Goal: Transaction & Acquisition: Purchase product/service

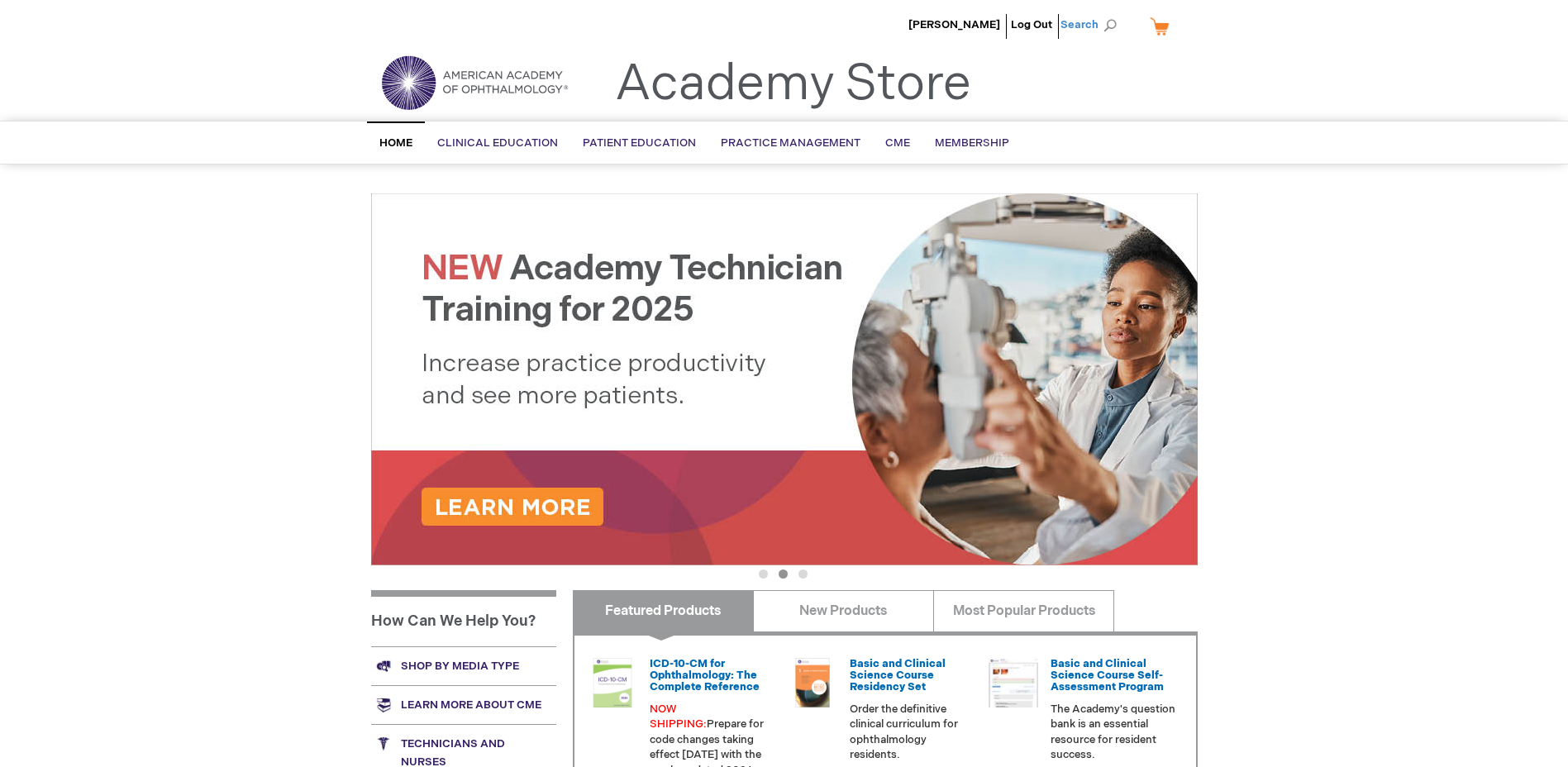
click at [1102, 22] on span "Search" at bounding box center [1093, 25] width 63 height 33
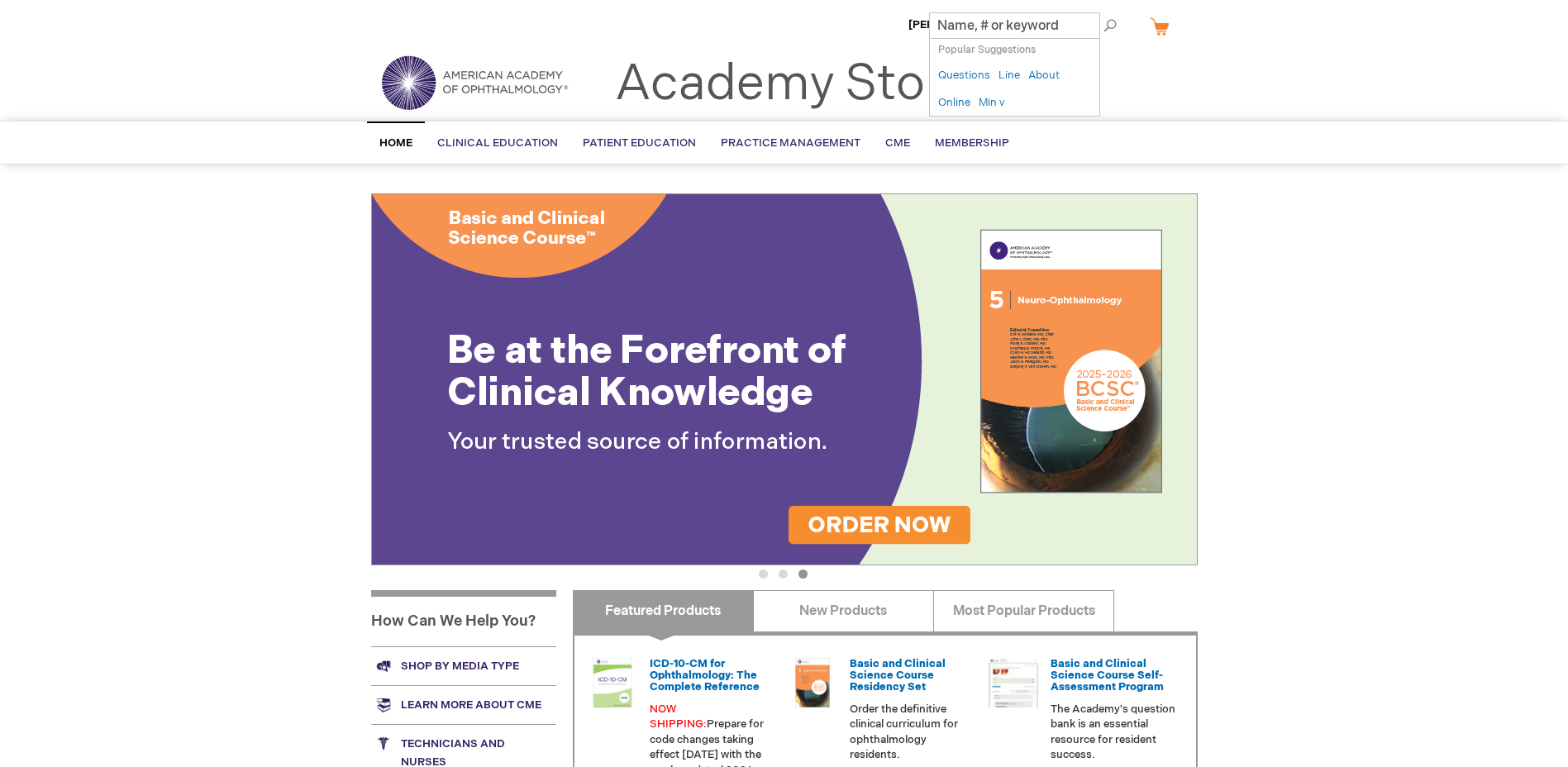
click at [1018, 27] on input "Search" at bounding box center [1015, 26] width 171 height 27
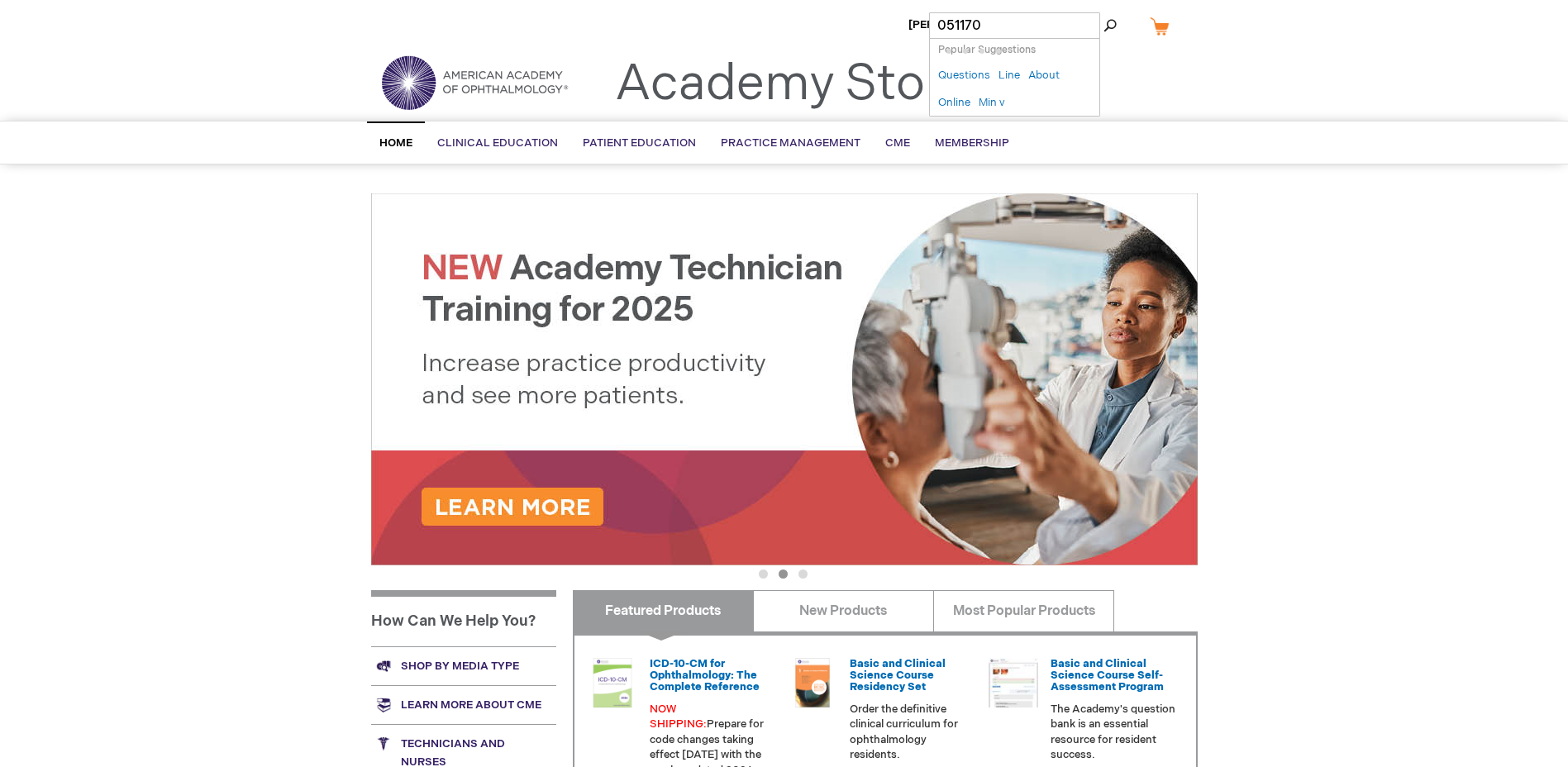
type input "051170"
click at [1103, 12] on button "Search" at bounding box center [1110, 26] width 13 height 27
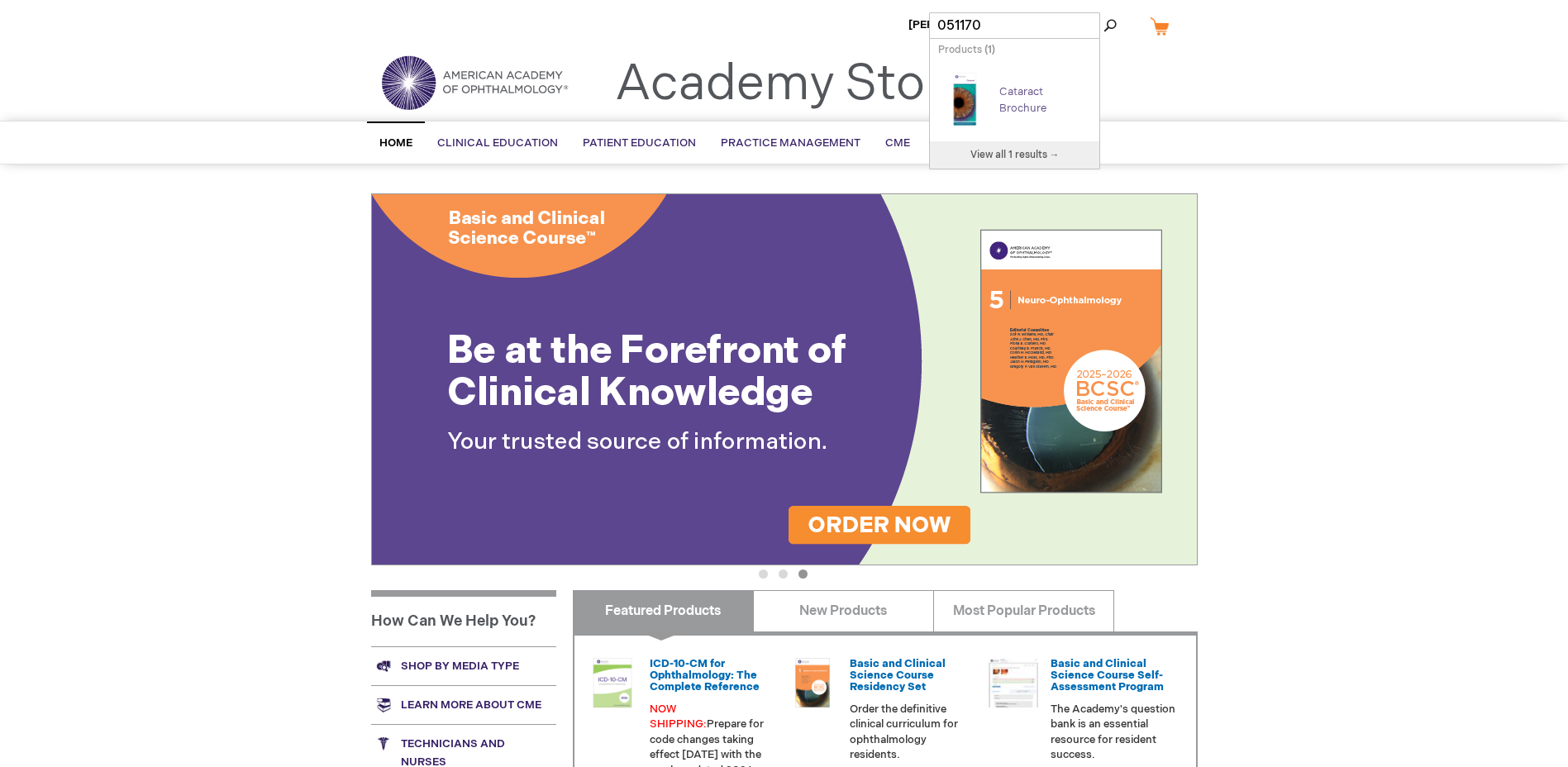
click at [1030, 89] on link "Cataract Brochure" at bounding box center [1023, 100] width 47 height 30
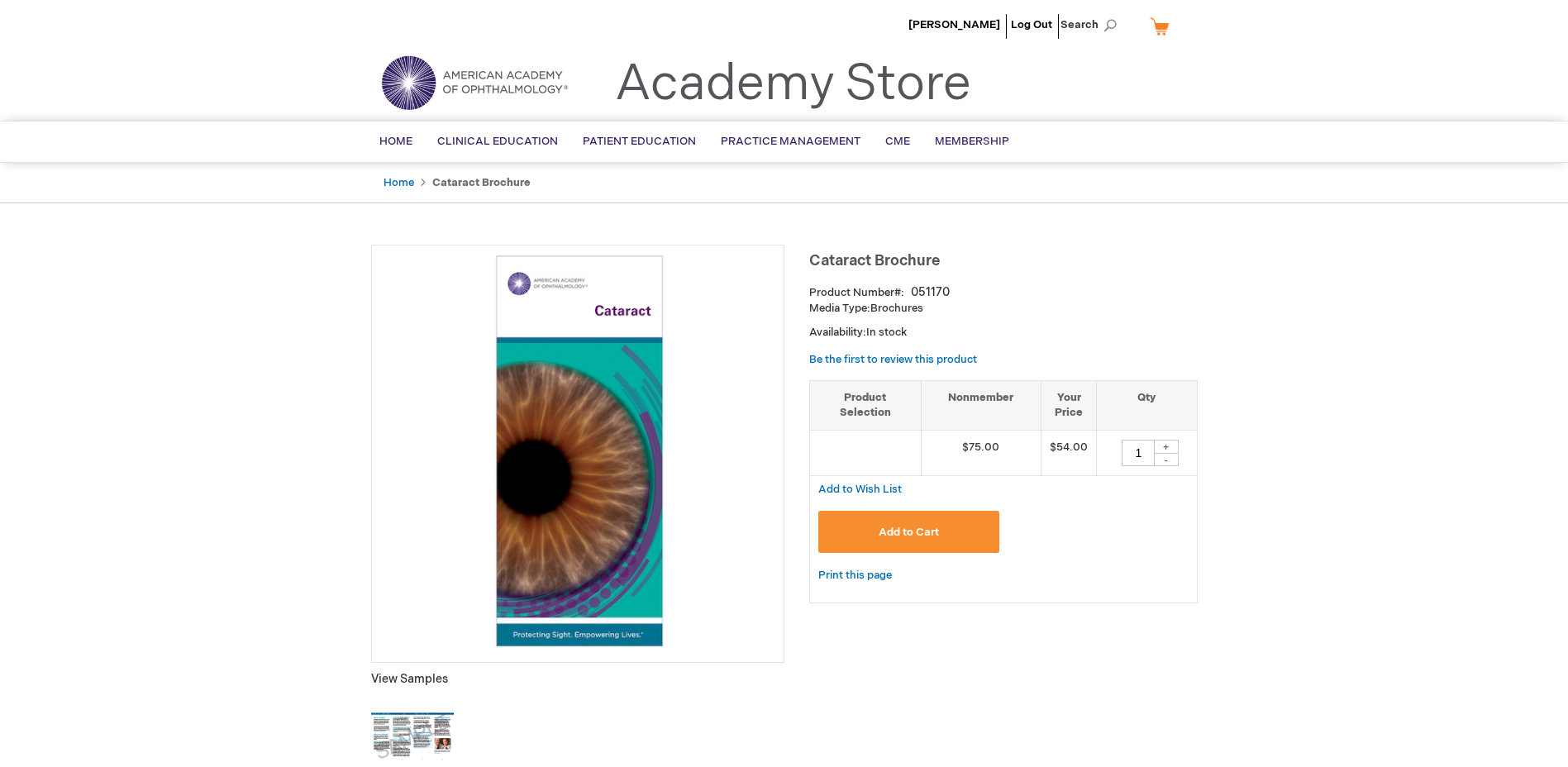
click at [1166, 448] on div "+" at bounding box center [1166, 446] width 25 height 14
type input "3"
click at [958, 531] on button "Add to Cart" at bounding box center [909, 532] width 182 height 42
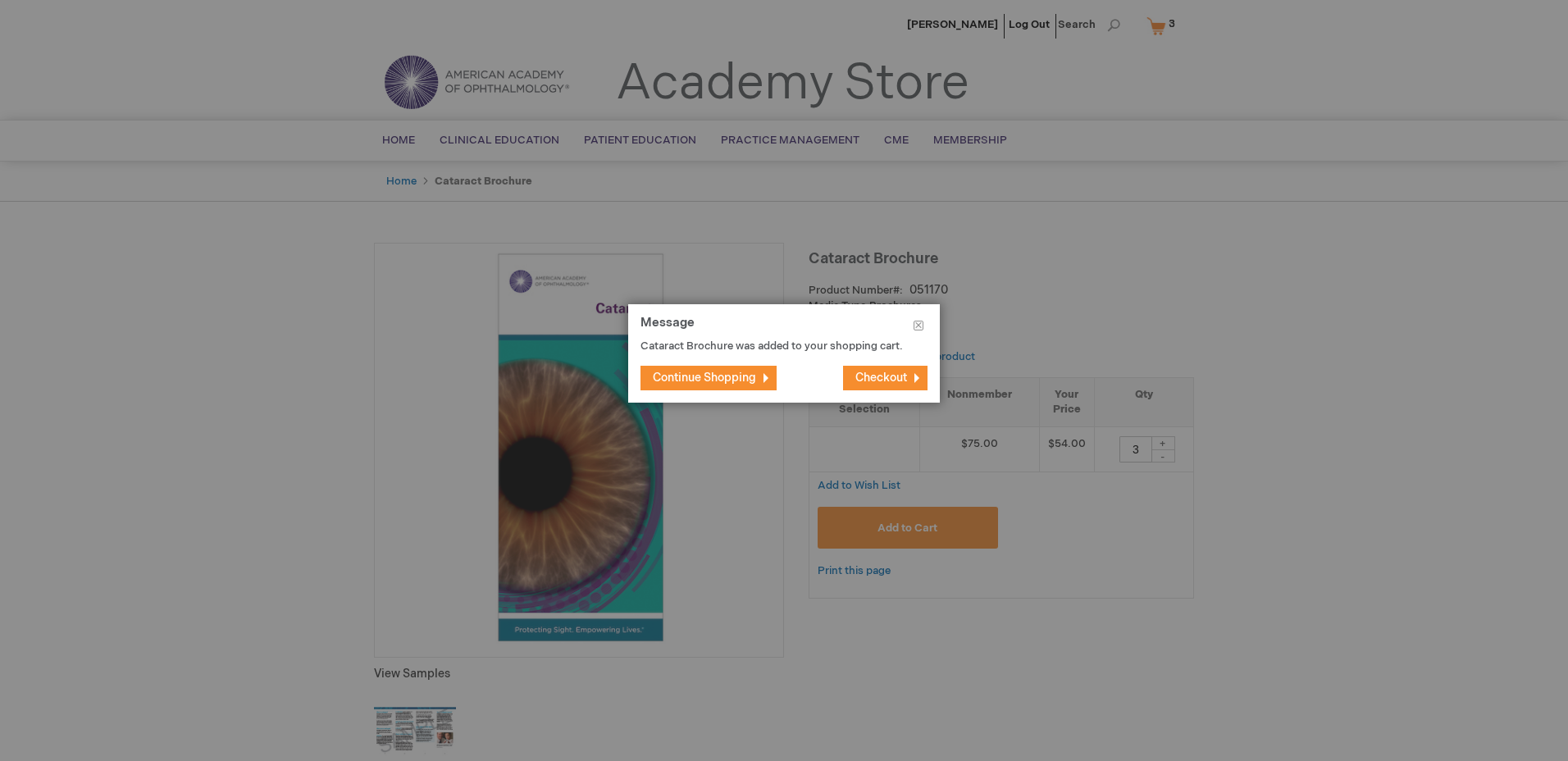
click at [886, 374] on span "Checkout" at bounding box center [881, 377] width 52 height 14
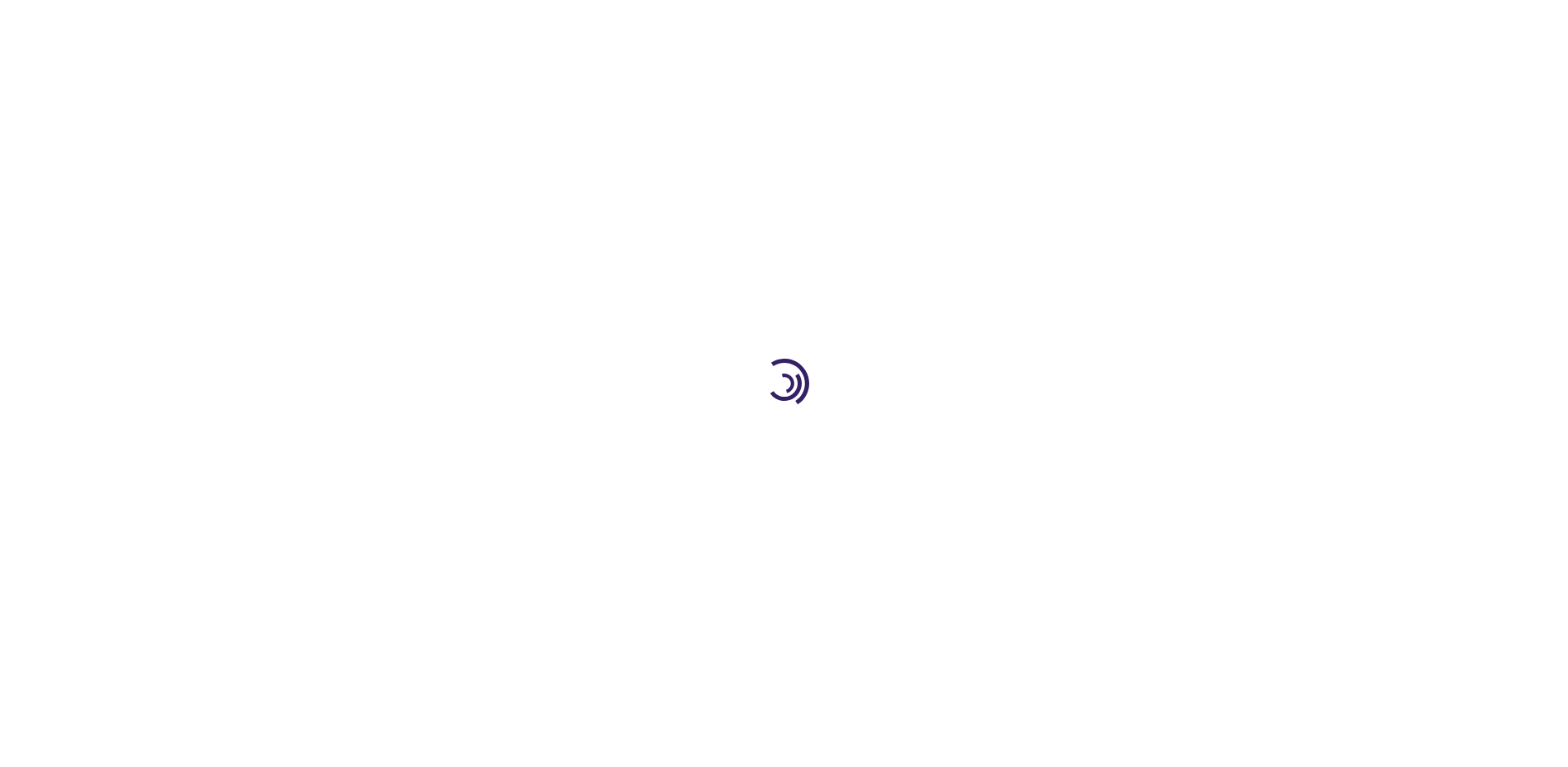
select select "US"
select select "4"
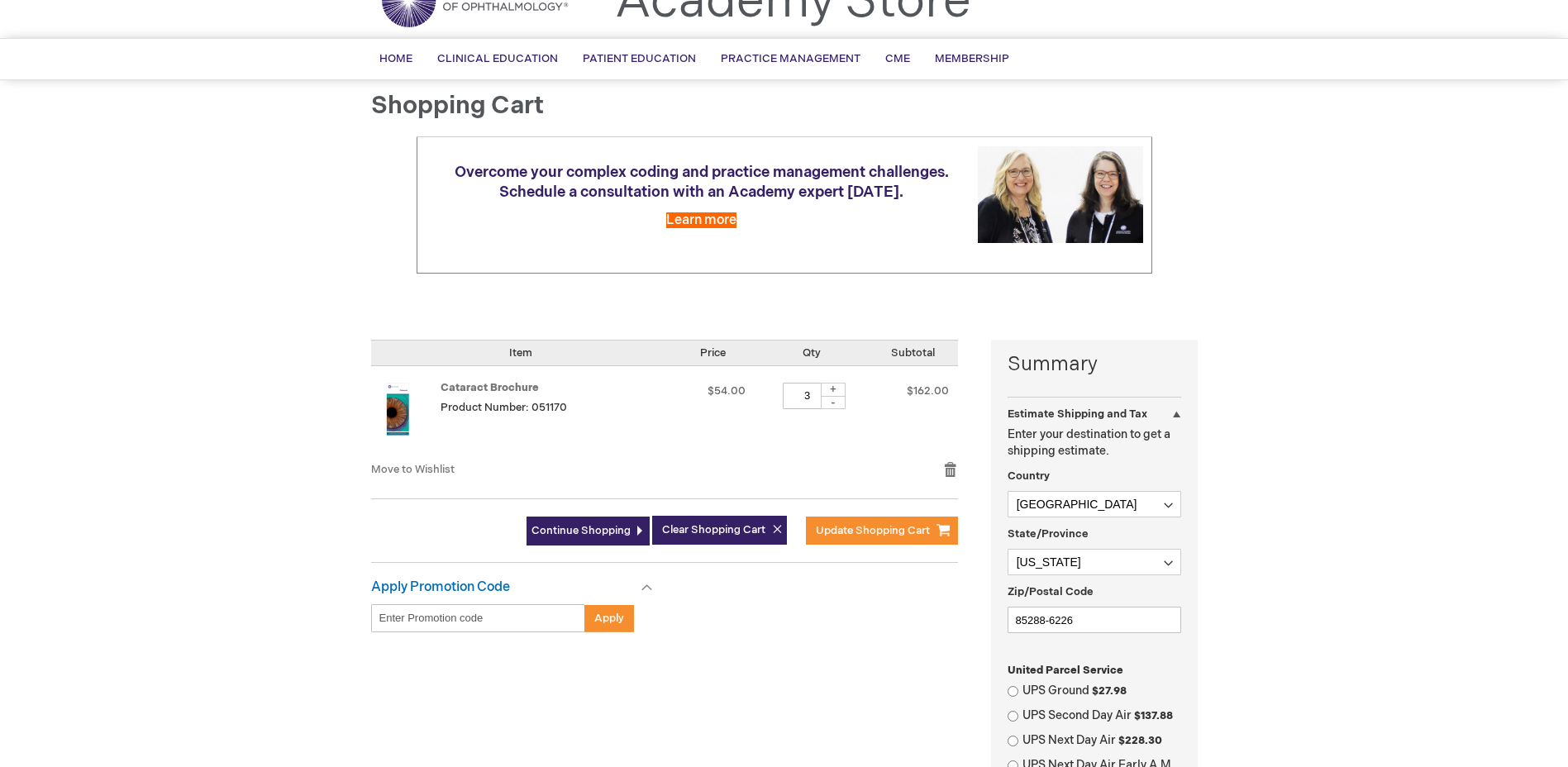
scroll to position [166, 0]
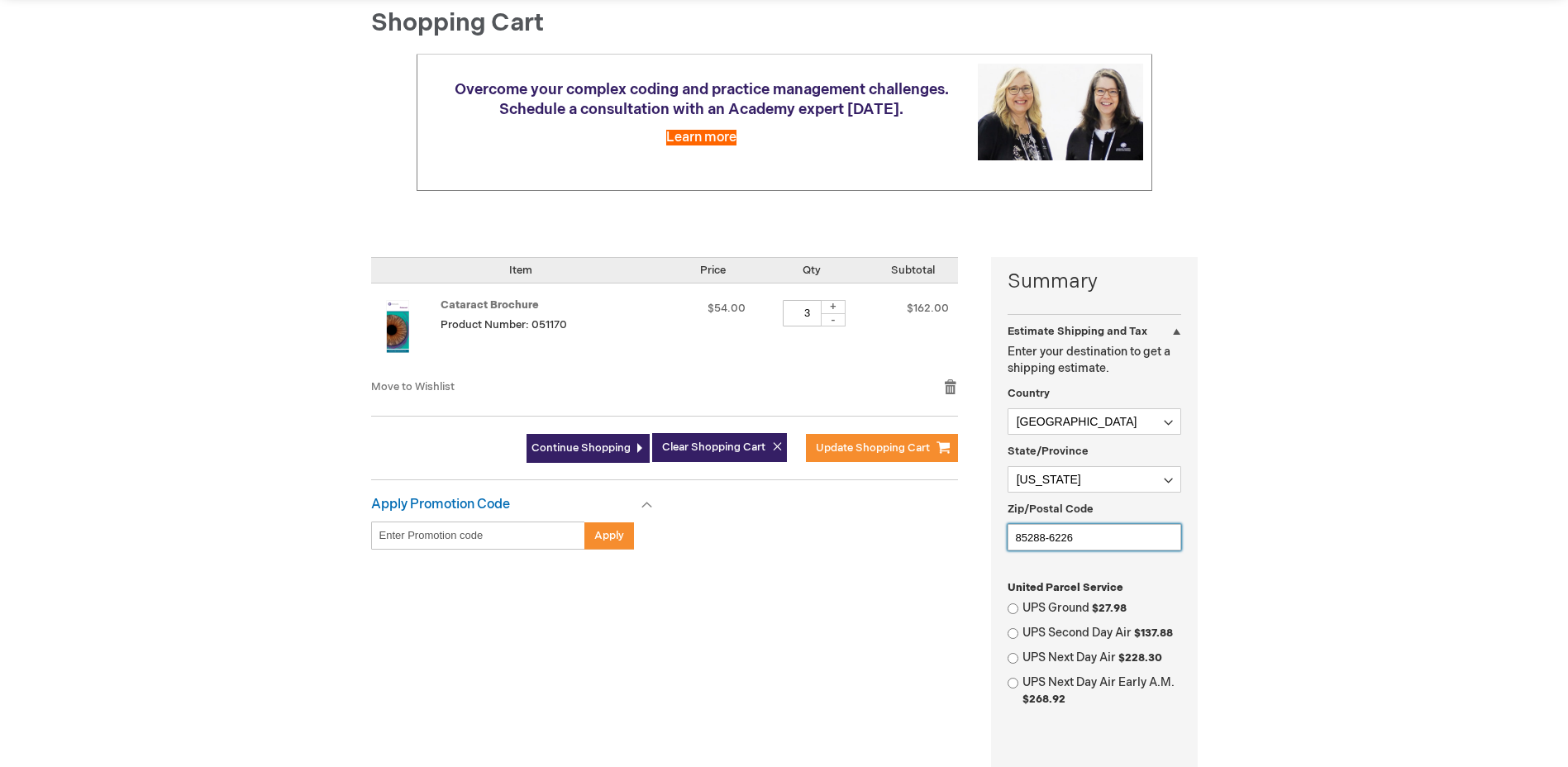
click at [1109, 531] on input "85288-6226" at bounding box center [1095, 538] width 174 height 27
type input "85204"
click at [1012, 609] on input "UPS Ground $27.98" at bounding box center [1013, 609] width 11 height 11
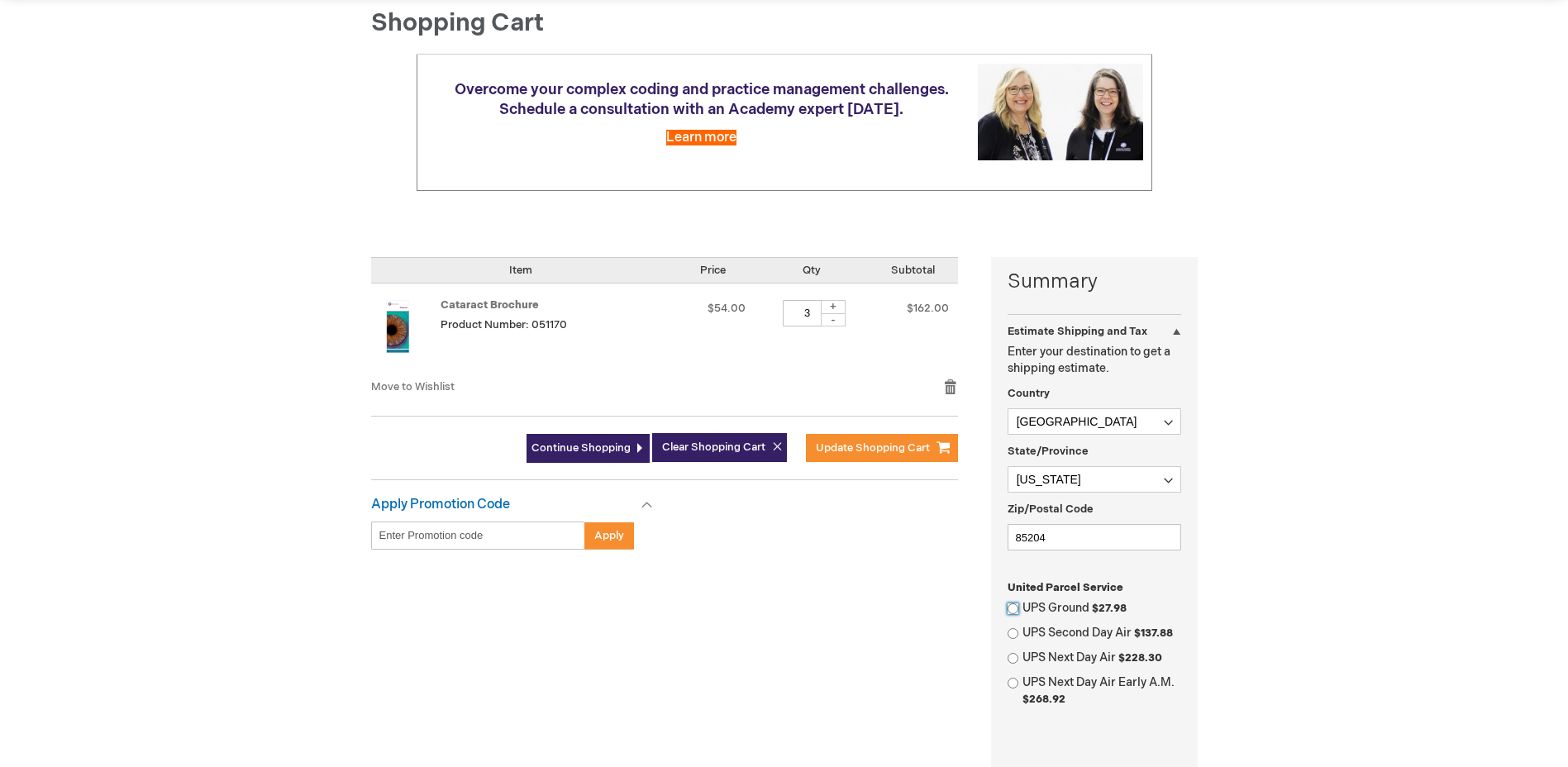
radio input "true"
click at [872, 615] on div "Summary Estimate Shipping and Tax Estimate Shipping and Tax Enter your destinat…" at bounding box center [784, 621] width 827 height 730
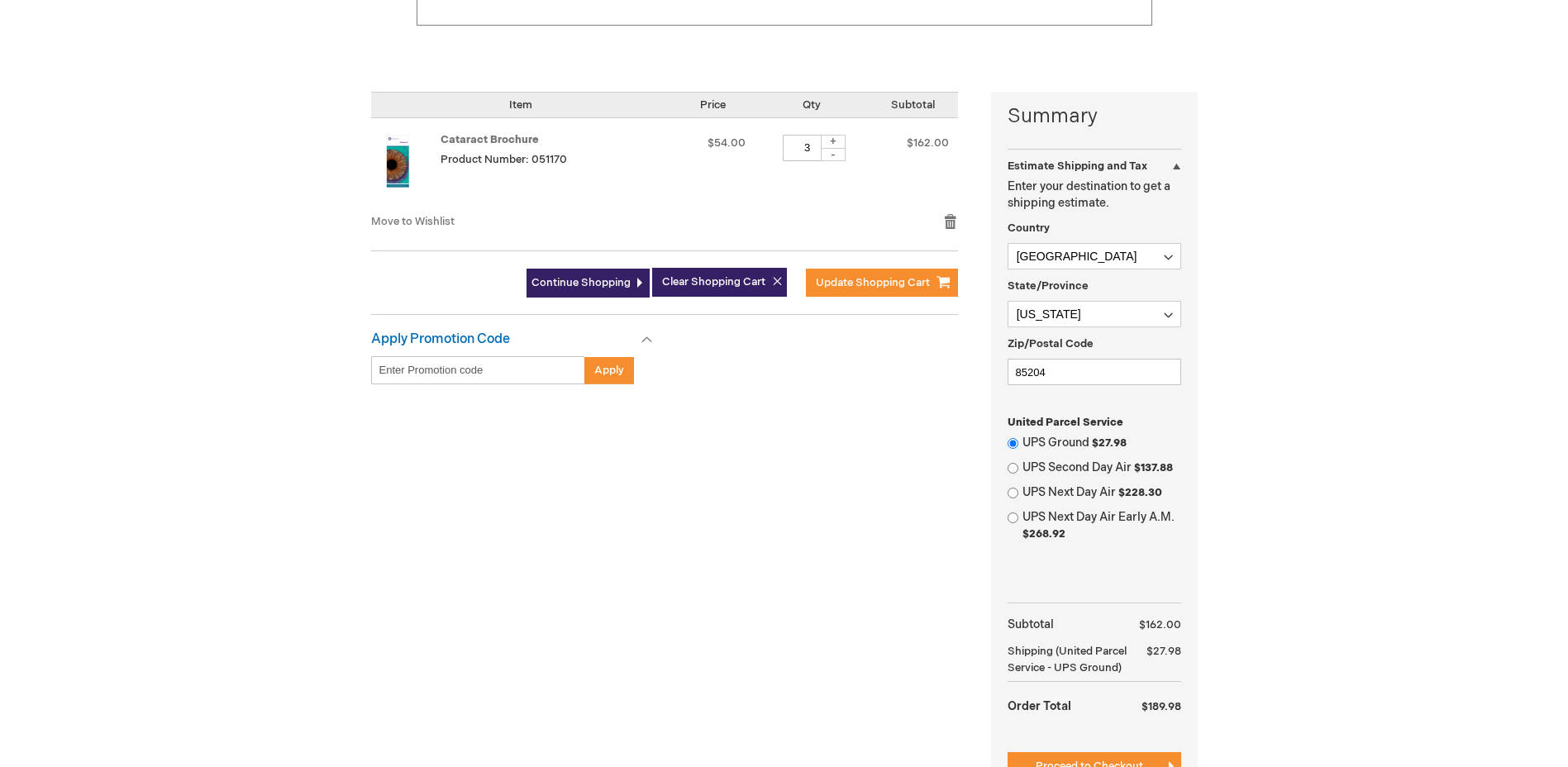
scroll to position [413, 0]
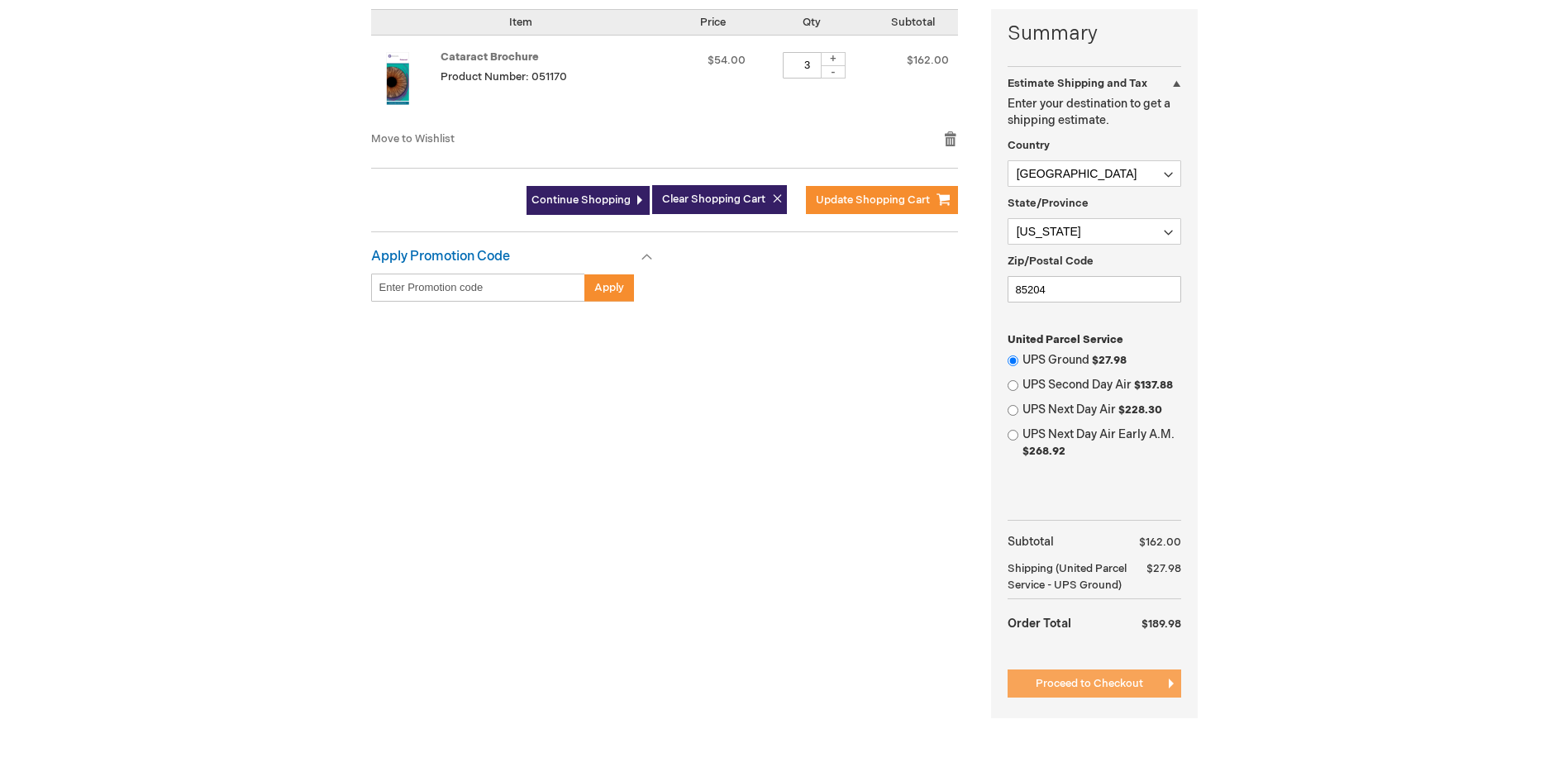
click at [1102, 683] on span "Proceed to Checkout" at bounding box center [1090, 683] width 108 height 13
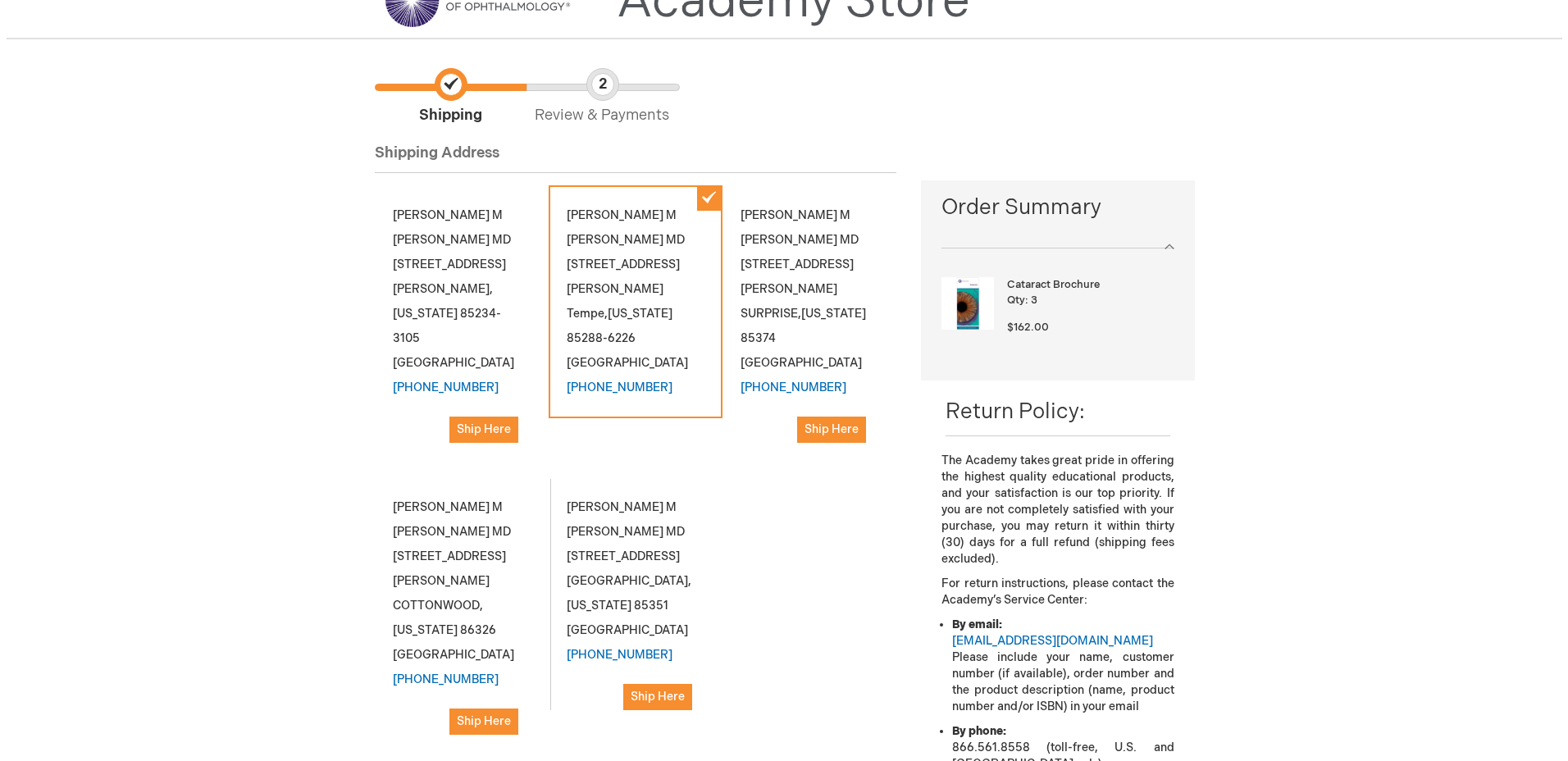
scroll to position [164, 0]
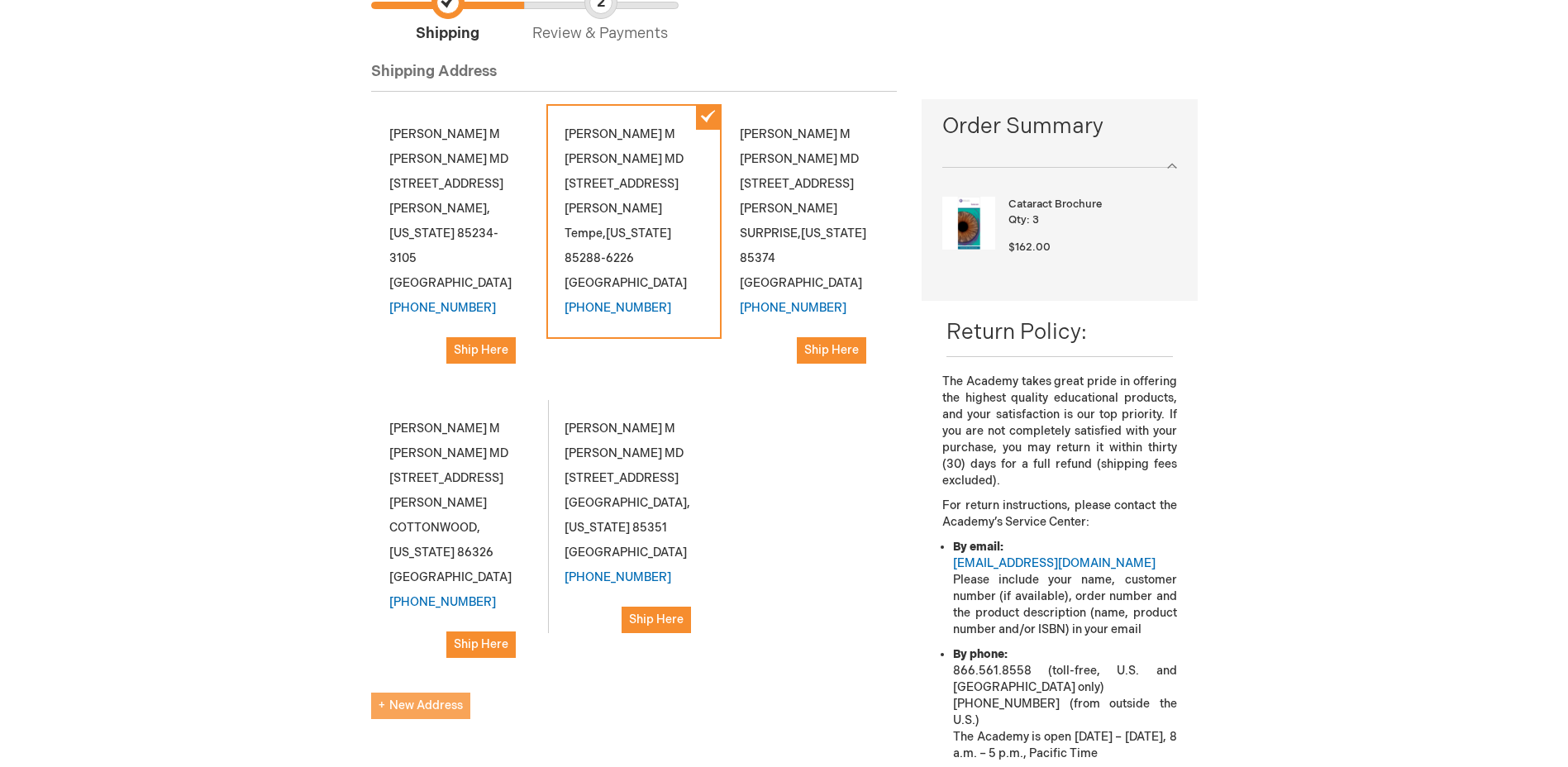
click at [415, 698] on span "New Address" at bounding box center [421, 705] width 84 height 14
select select "US"
select select "4"
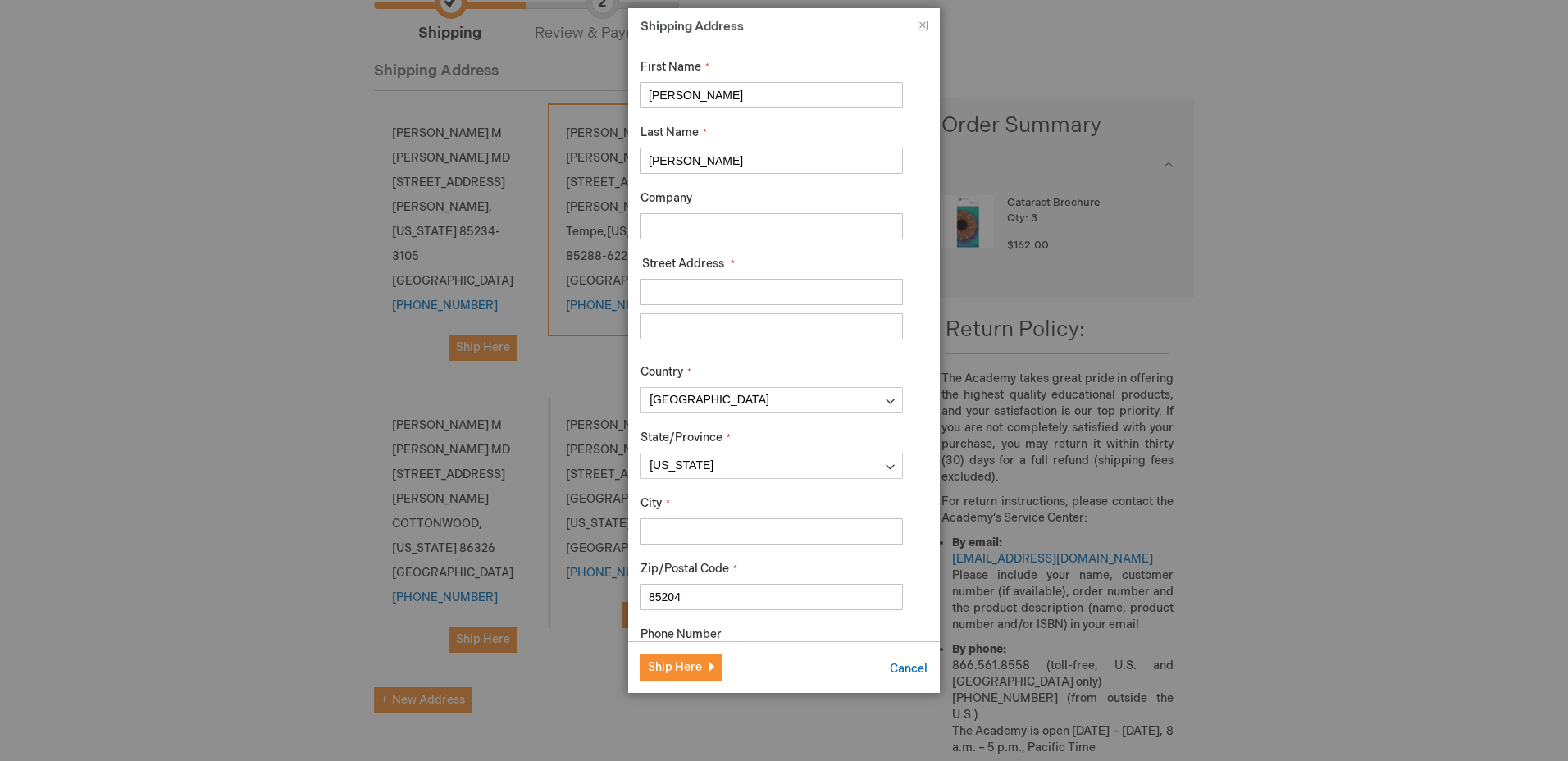
click at [693, 224] on input "Company" at bounding box center [772, 227] width 262 height 26
type input "s"
type input "SWEYE MESA STAPLEY CLINIC"
type input "1055 S STAPLEY DR"
type input "MESA"
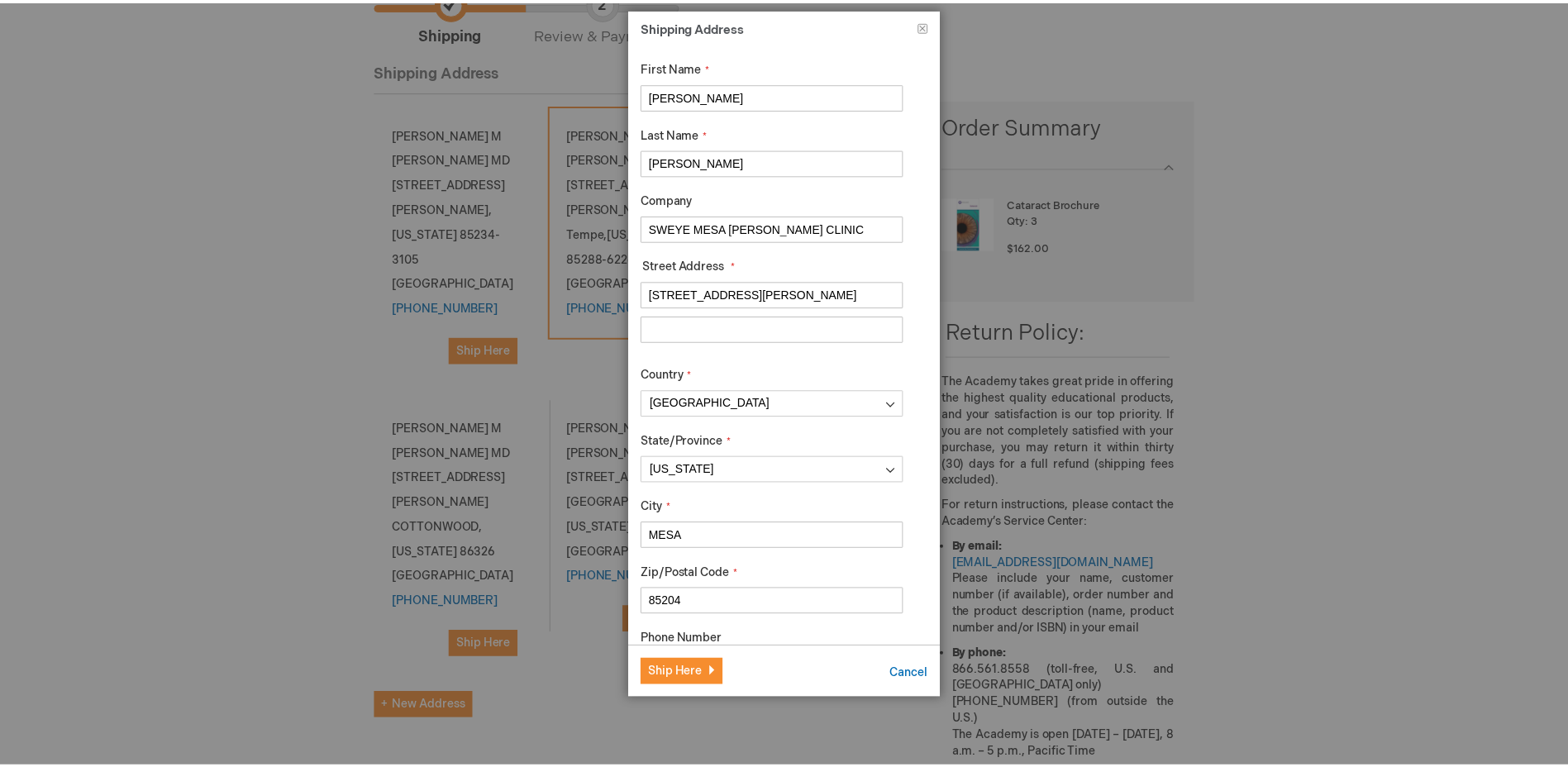
scroll to position [84, 0]
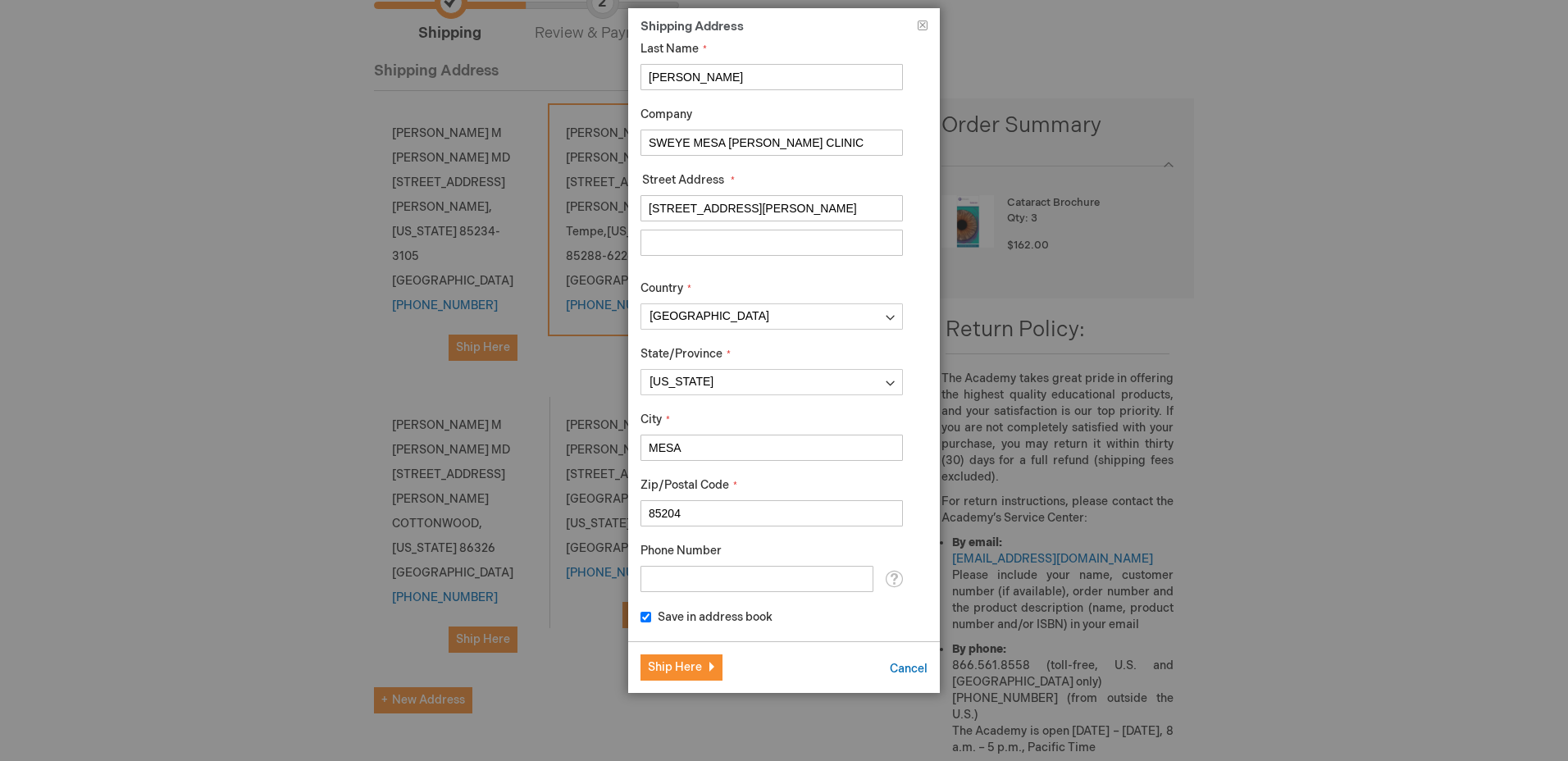
click at [699, 576] on input "Phone Number" at bounding box center [757, 579] width 233 height 26
type input "[PHONE_NUMBER]"
click at [672, 662] on span "Ship Here" at bounding box center [676, 666] width 54 height 14
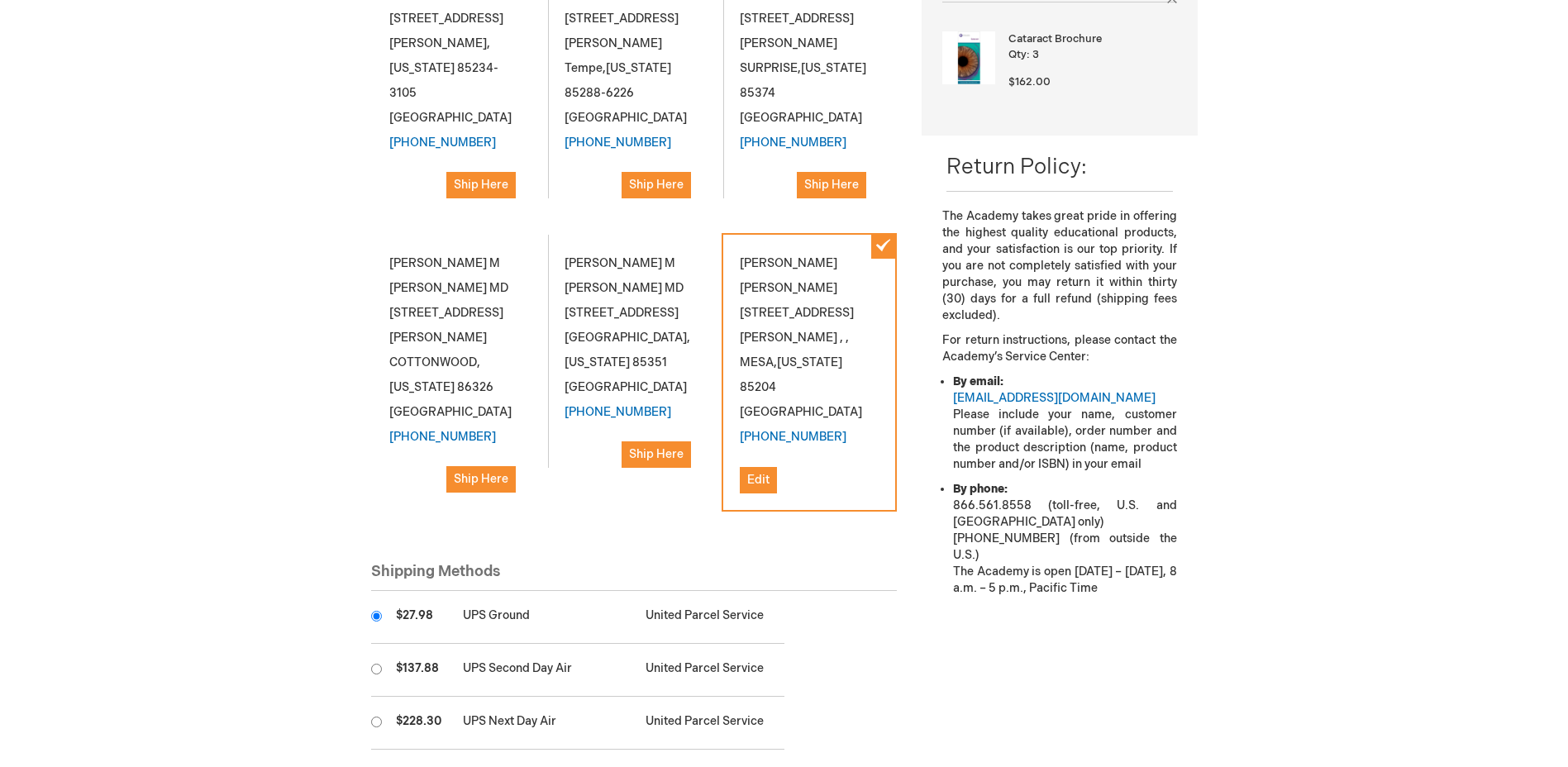
scroll to position [496, 0]
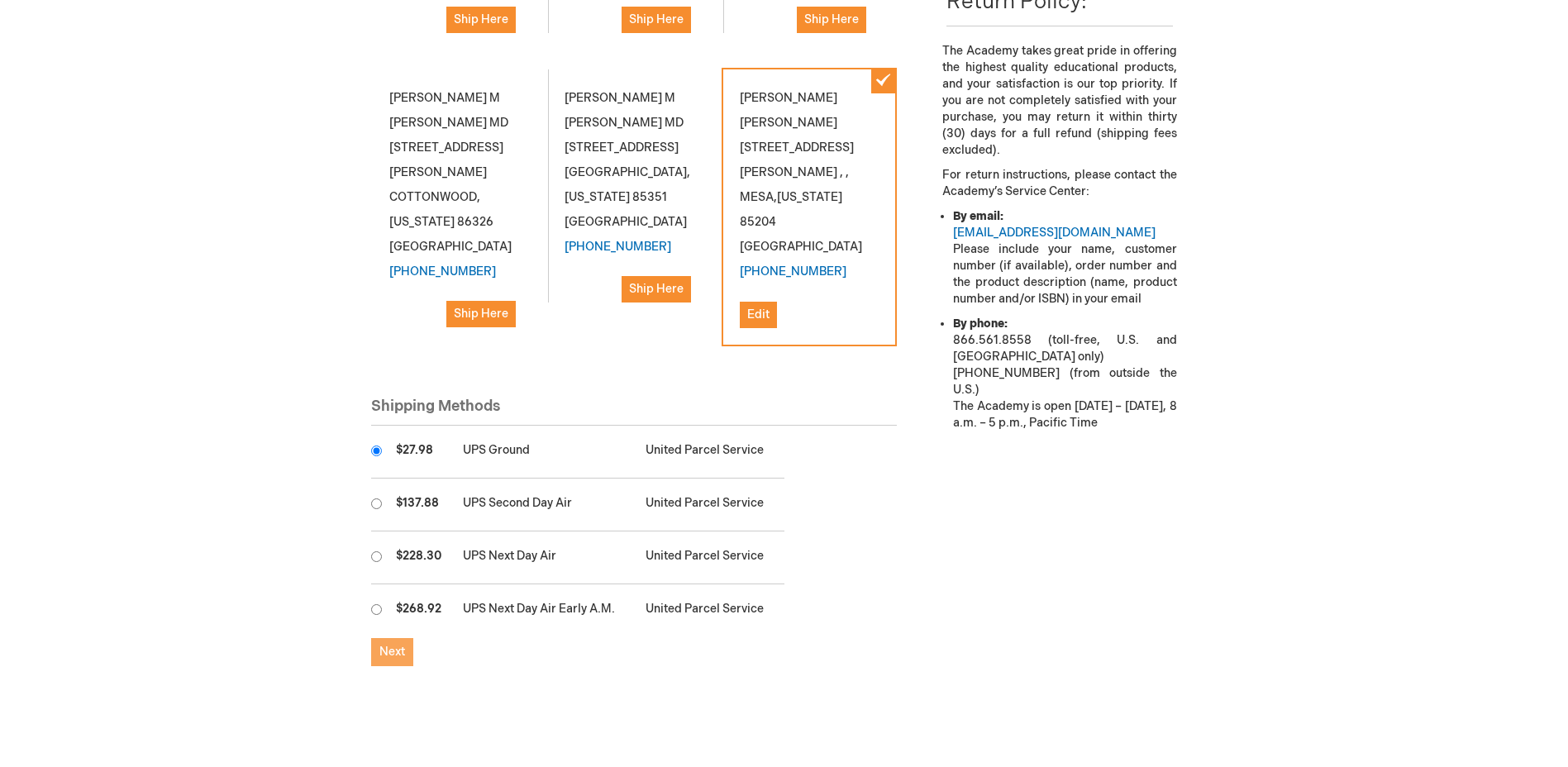
click at [395, 645] on span "Next" at bounding box center [392, 652] width 26 height 14
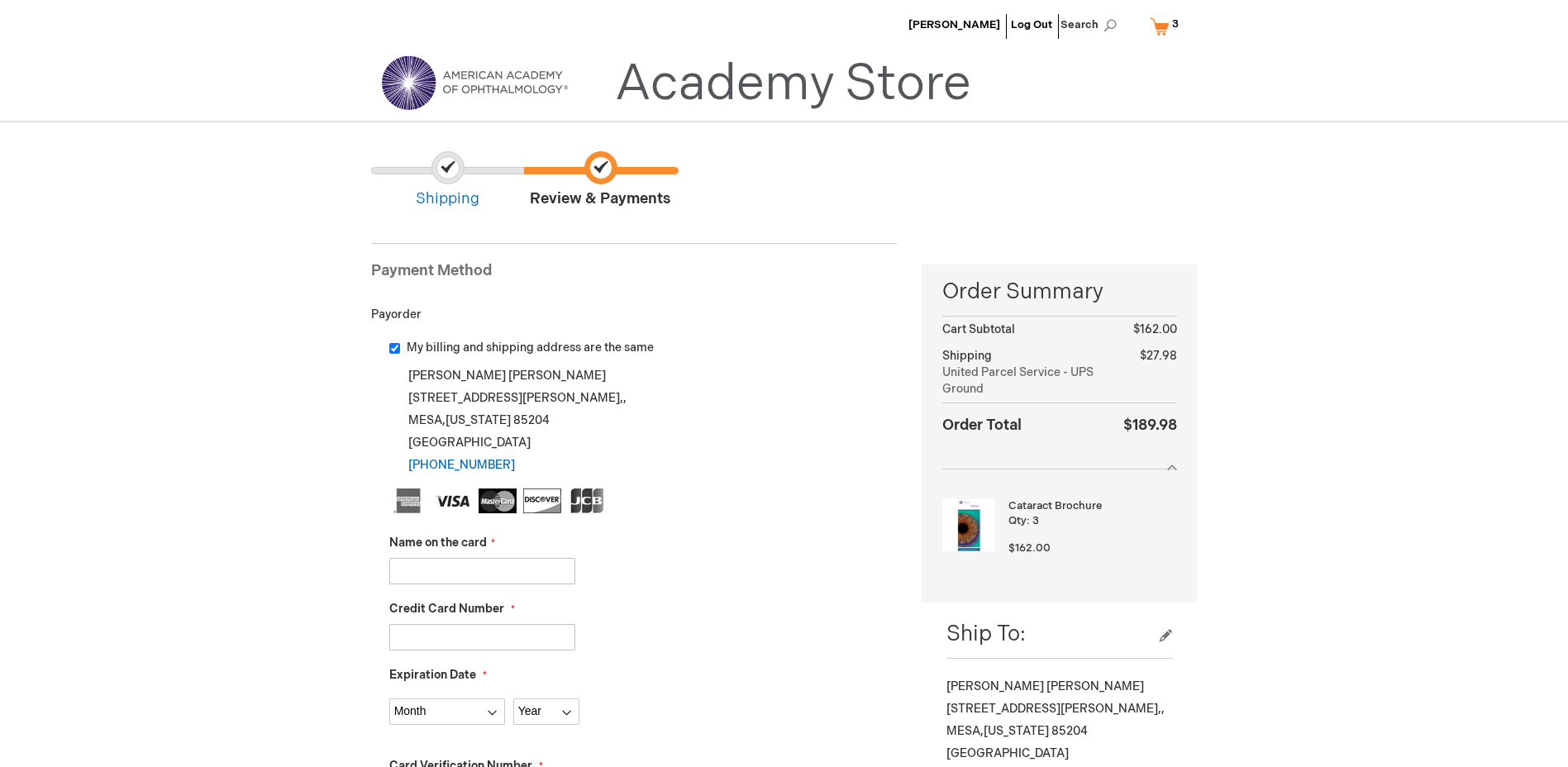
scroll to position [83, 0]
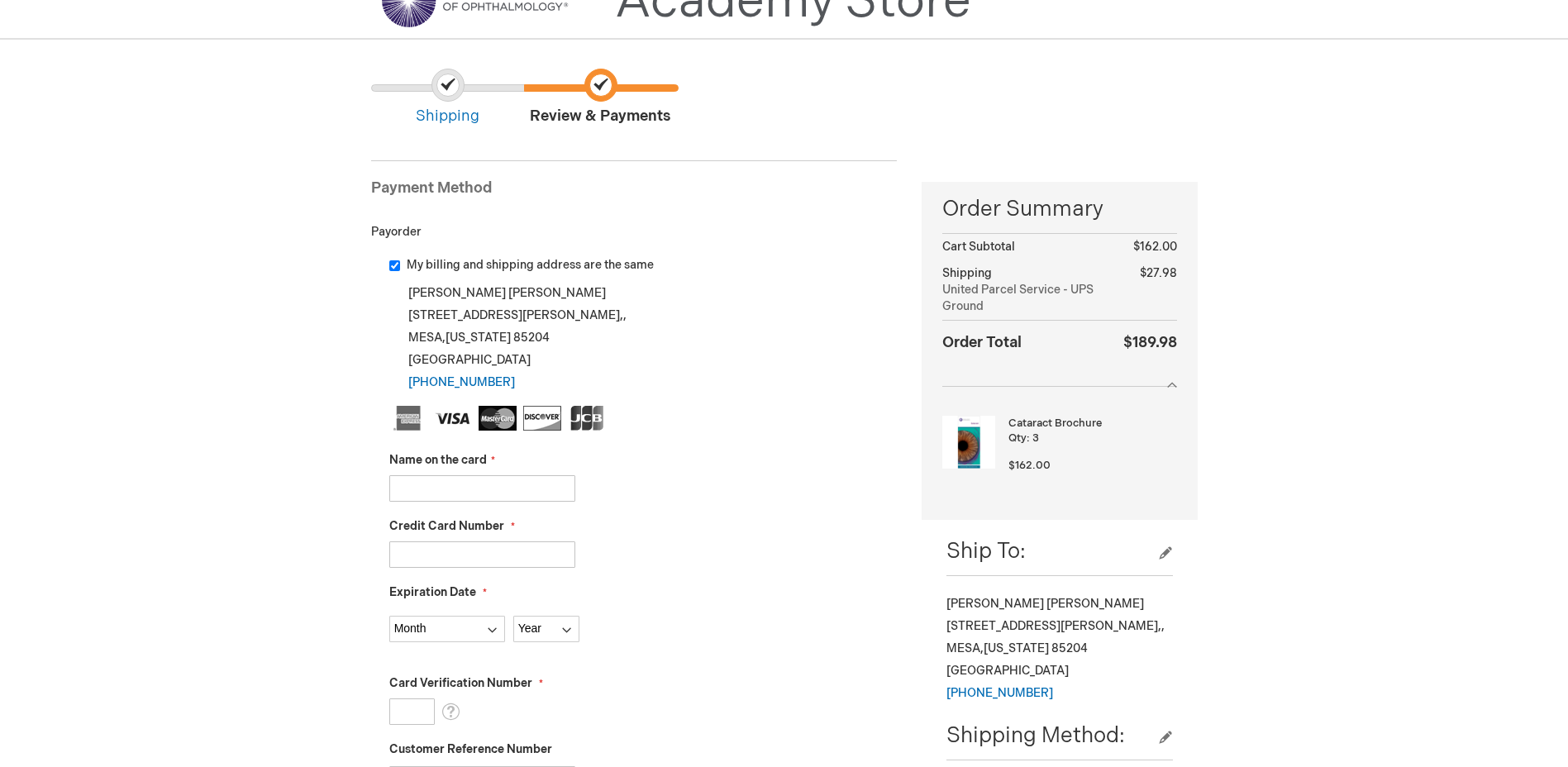
click at [472, 491] on input "Name on the card" at bounding box center [482, 489] width 186 height 27
type input "ANTHONY JANSEN"
type input "379434294641000"
click at [457, 640] on select "Month 01 - January 02 - February 03 - March 04 - April 05 - May 06 - June 07 - …" at bounding box center [447, 630] width 116 height 27
select select "2"
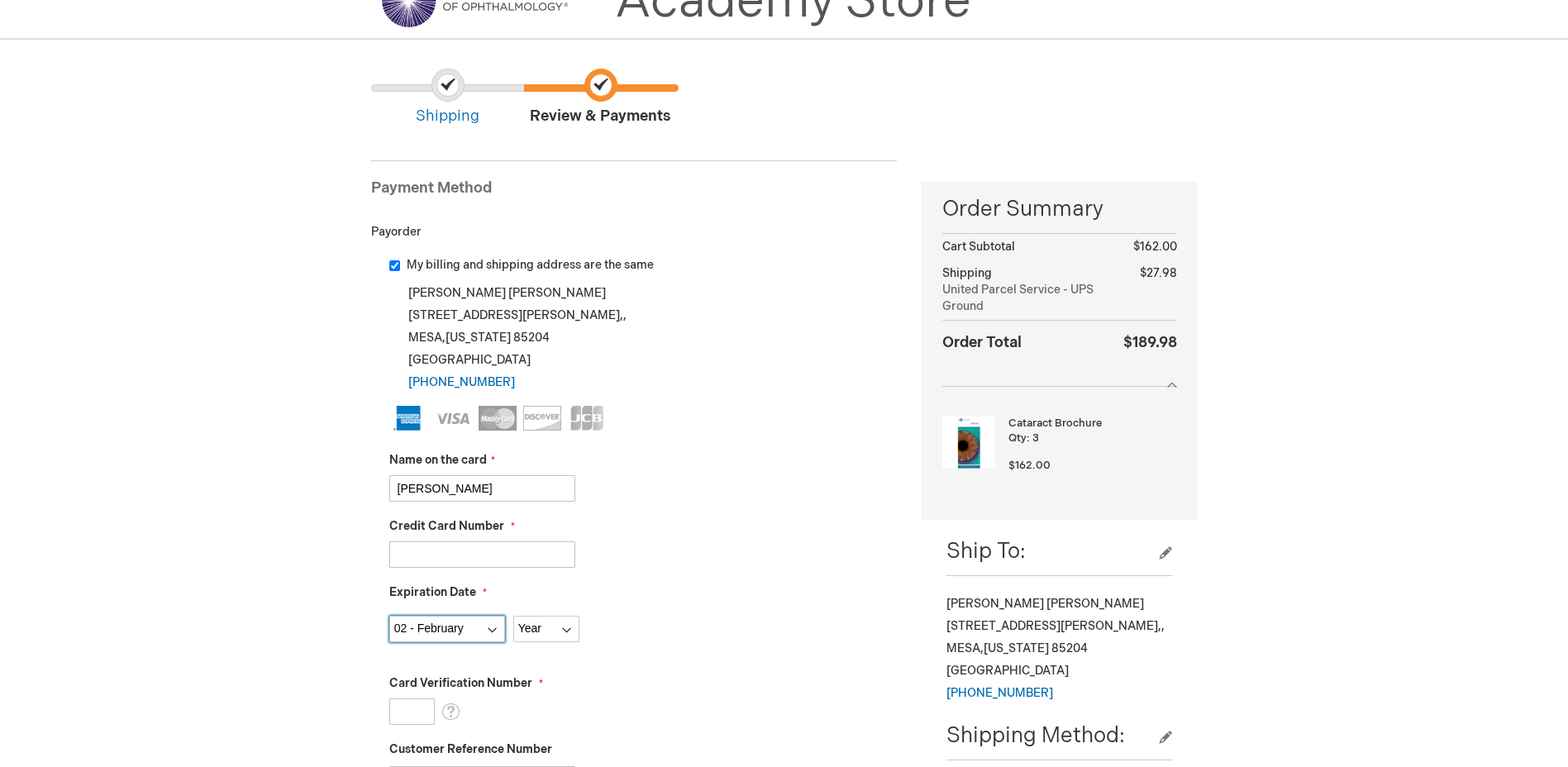
click at [389, 616] on select "Month 01 - January 02 - February 03 - March 04 - April 05 - May 06 - June 07 - …" at bounding box center [447, 630] width 116 height 27
click at [542, 630] on select "Year 2025 2026 2027 2028 2029 2030 2031 2032 2033 2034 2035" at bounding box center [547, 630] width 66 height 27
select select "2029"
click at [514, 616] on select "Year 2025 2026 2027 2028 2029 2030 2031 2032 2033 2034 2035" at bounding box center [547, 630] width 66 height 27
click at [661, 563] on div "379434294641000" at bounding box center [644, 555] width 509 height 27
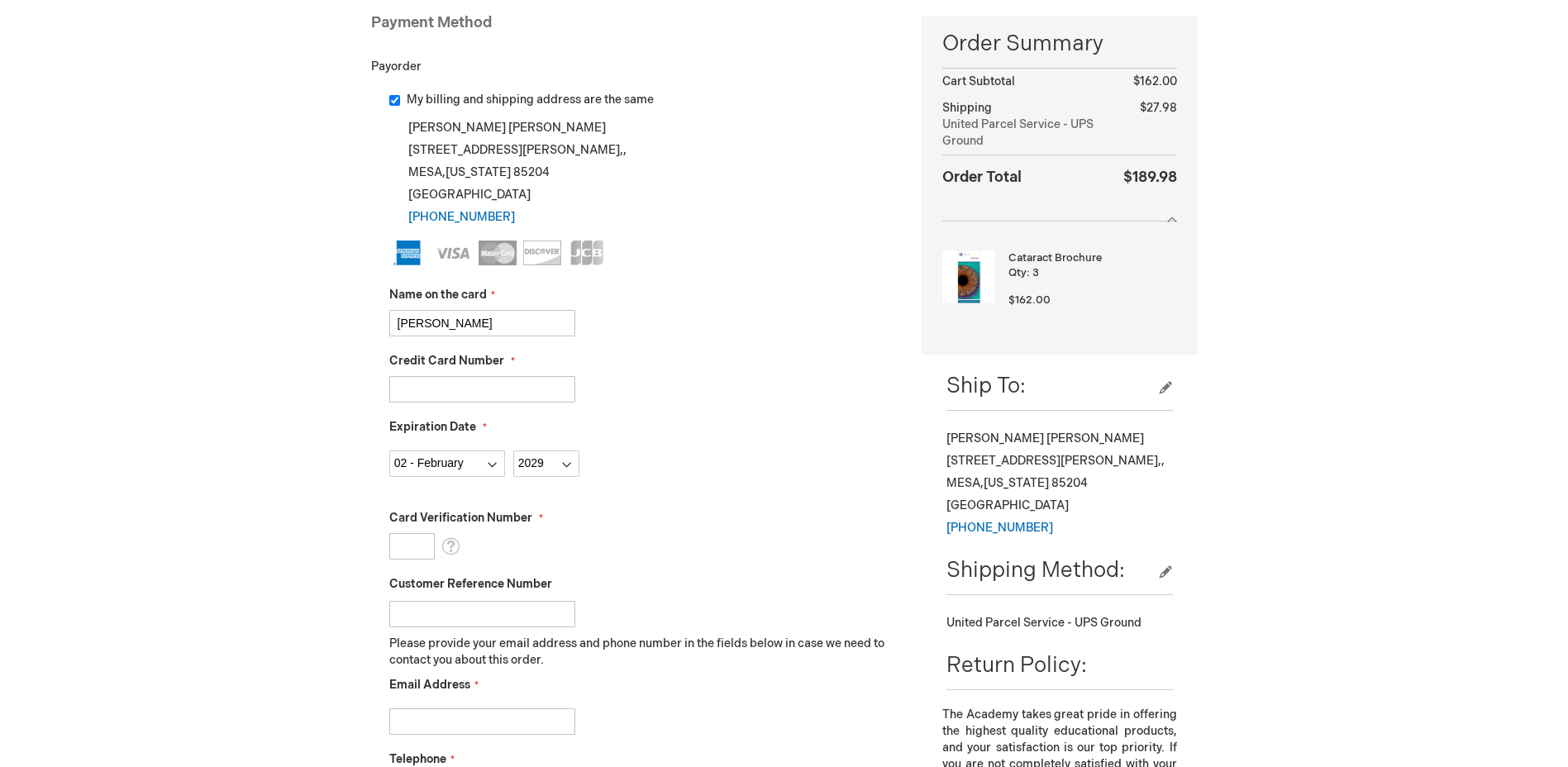
scroll to position [330, 0]
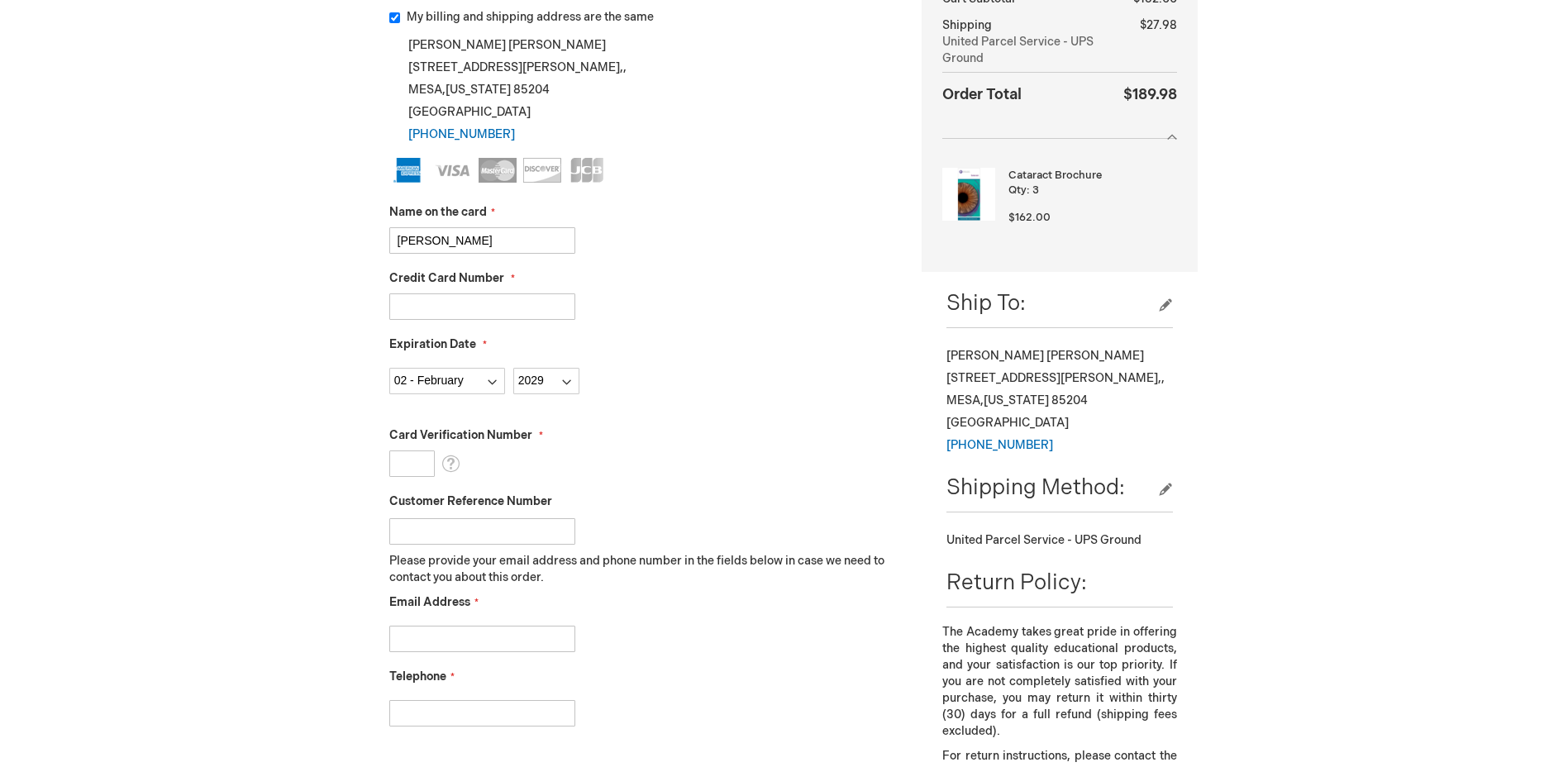
click at [423, 461] on input "Card Verification Number" at bounding box center [412, 464] width 46 height 27
type input "3664"
click at [465, 528] on input "Customer Reference Number" at bounding box center [482, 532] width 186 height 27
type input "2523109"
click at [503, 638] on input "Email Address" at bounding box center [482, 639] width 186 height 27
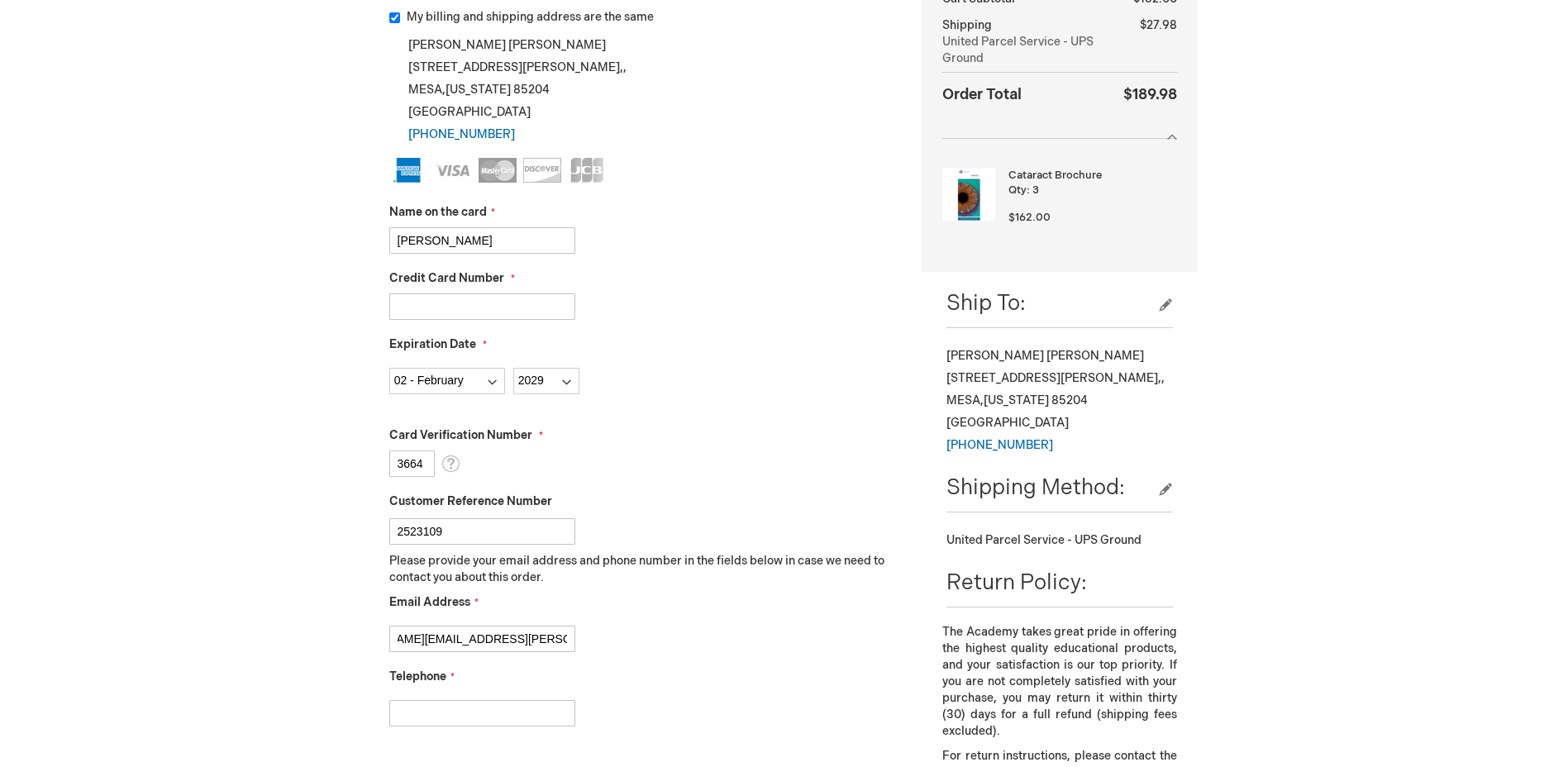
scroll to position [0, 84]
type input "reginald.clauschee@americanvisionpartners.com"
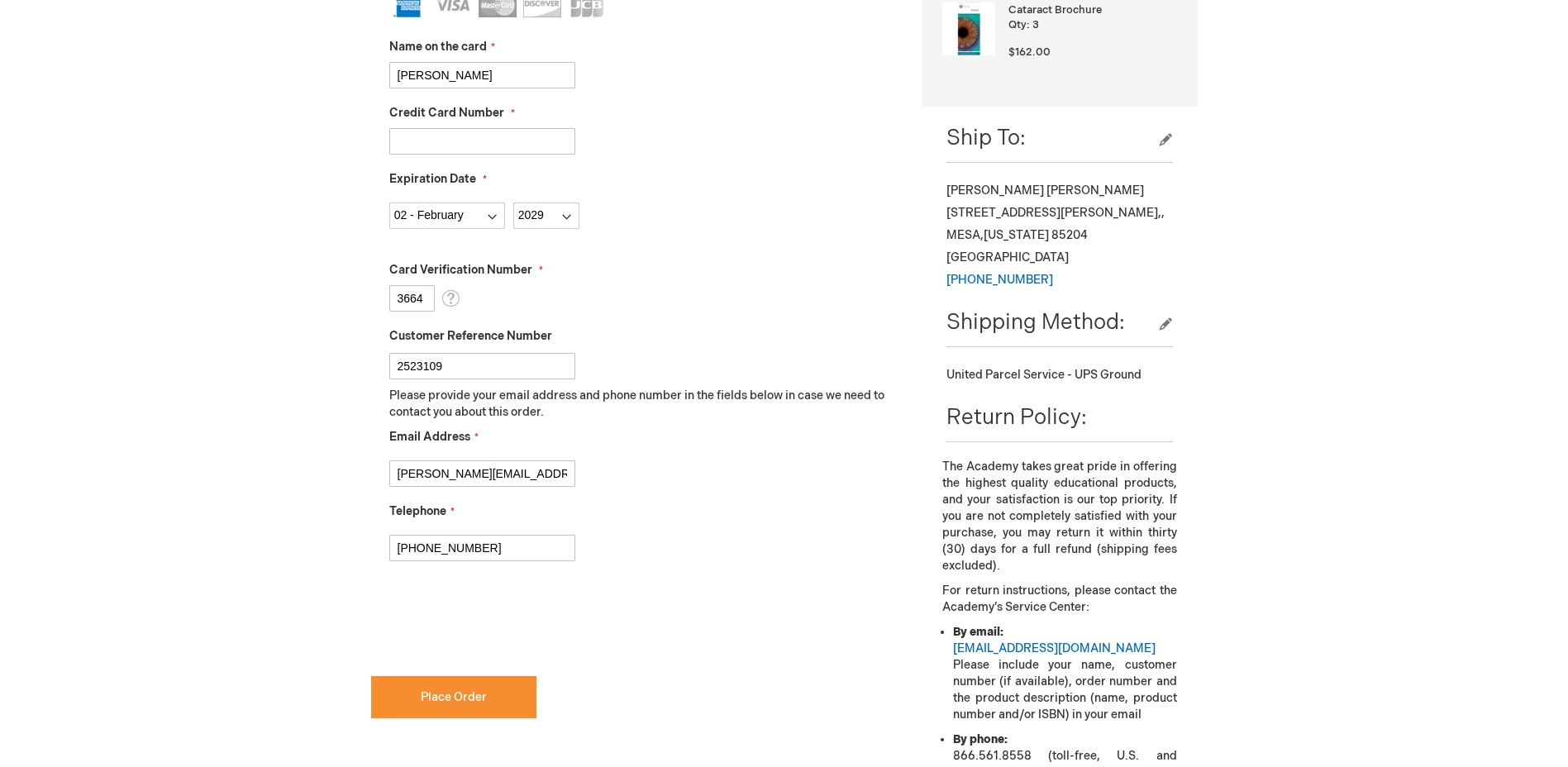
scroll to position [579, 0]
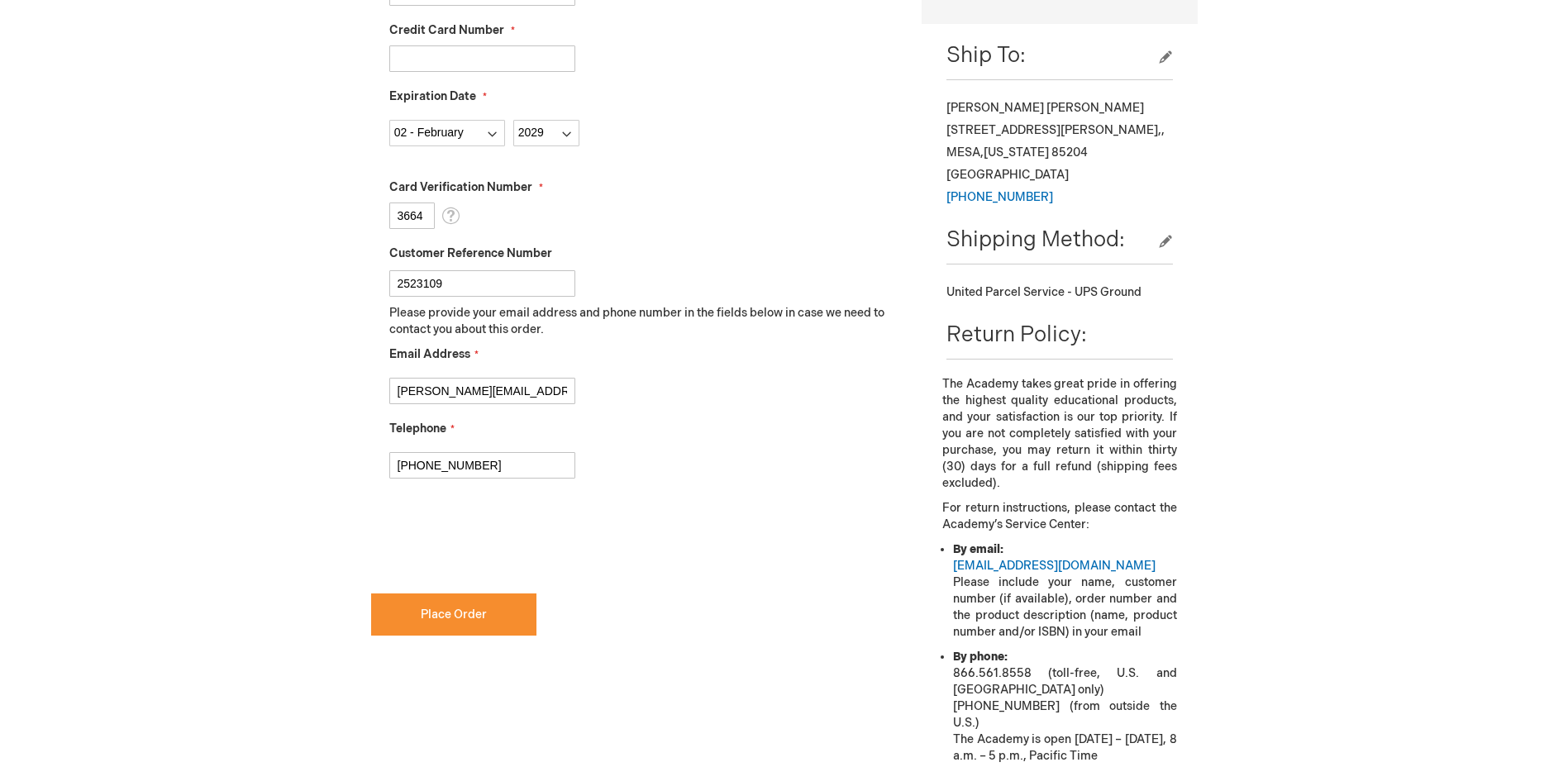
type input "602-598-7096"
checkbox input "true"
click at [459, 617] on span "Place Order" at bounding box center [454, 615] width 66 height 14
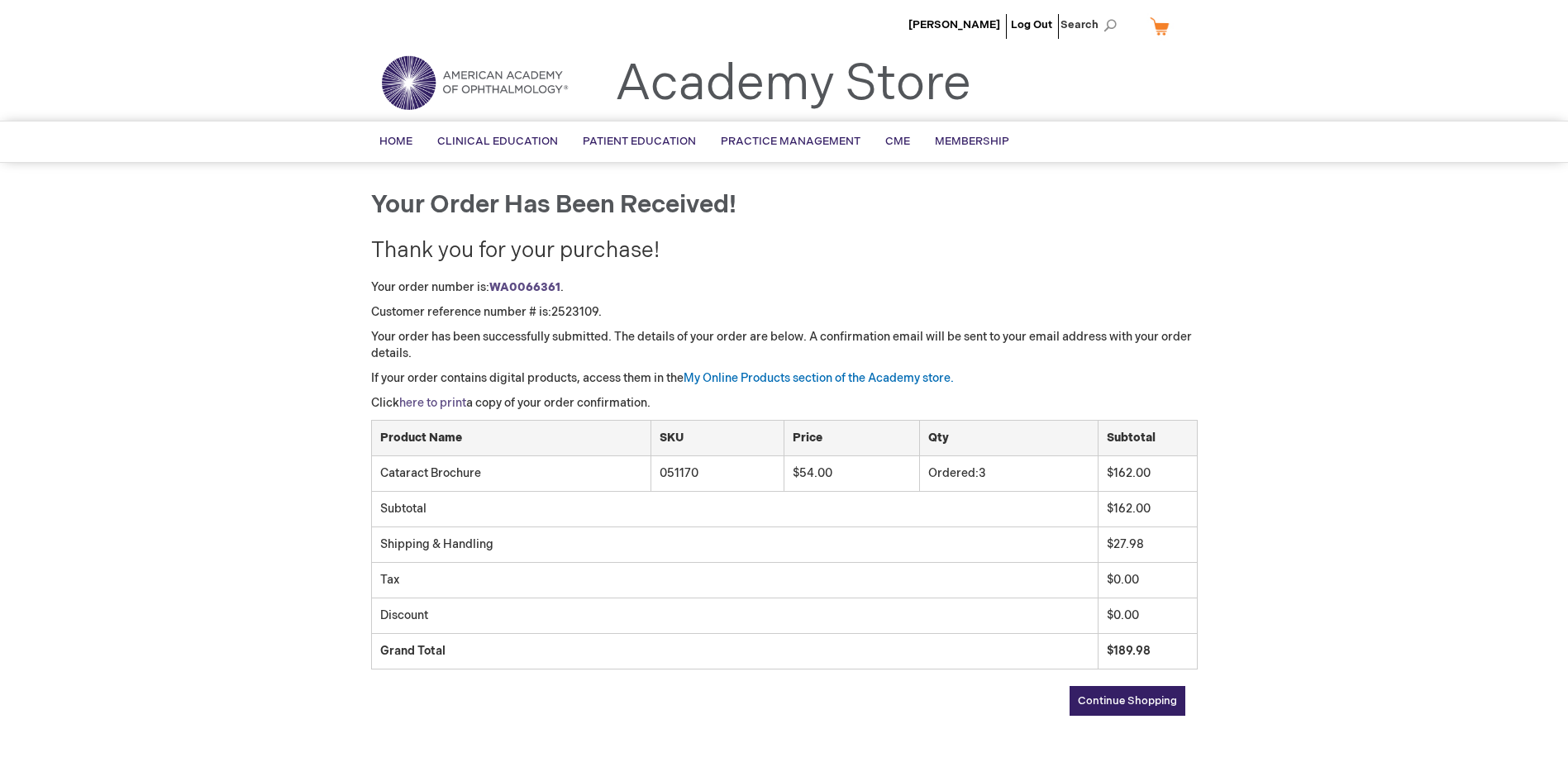
click at [437, 403] on link "here to print" at bounding box center [432, 403] width 67 height 14
